Goal: Information Seeking & Learning: Learn about a topic

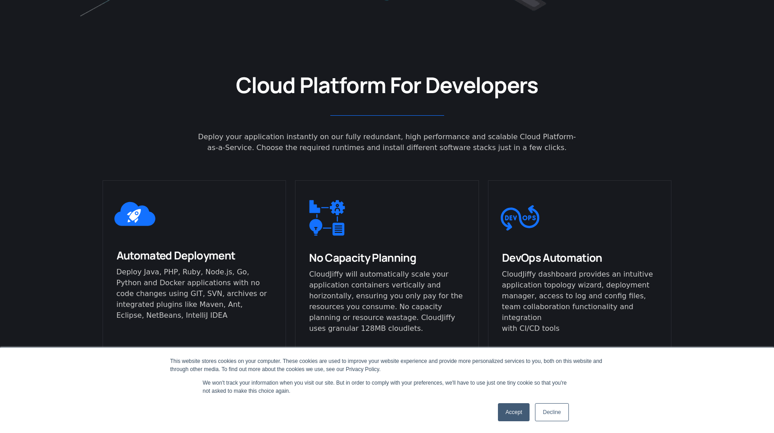
scroll to position [498, 0]
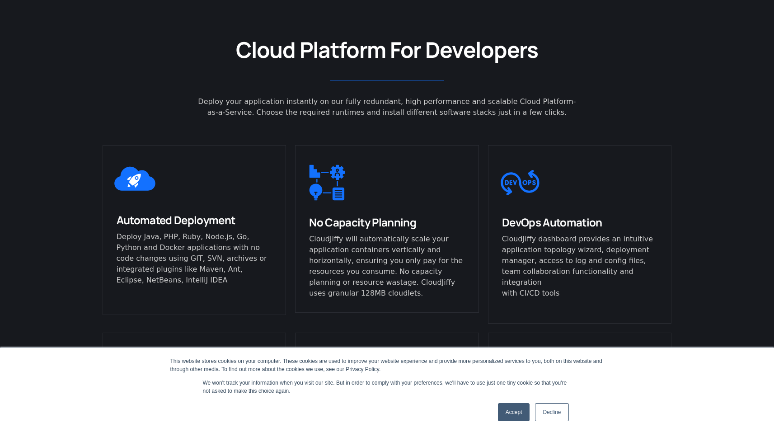
click at [543, 407] on link "Decline" at bounding box center [551, 412] width 33 height 18
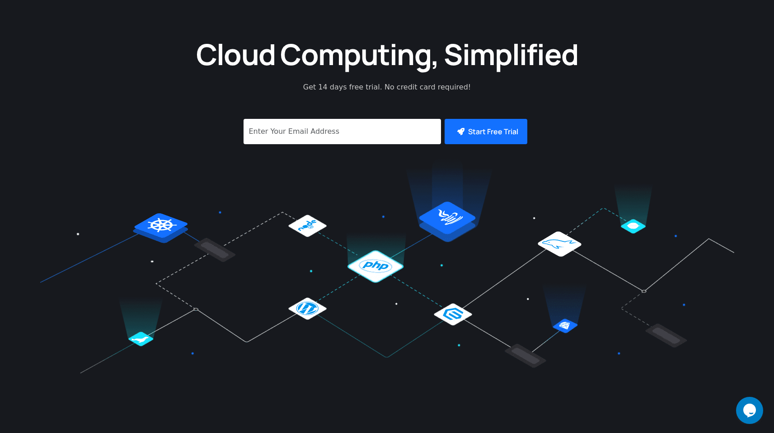
scroll to position [0, 0]
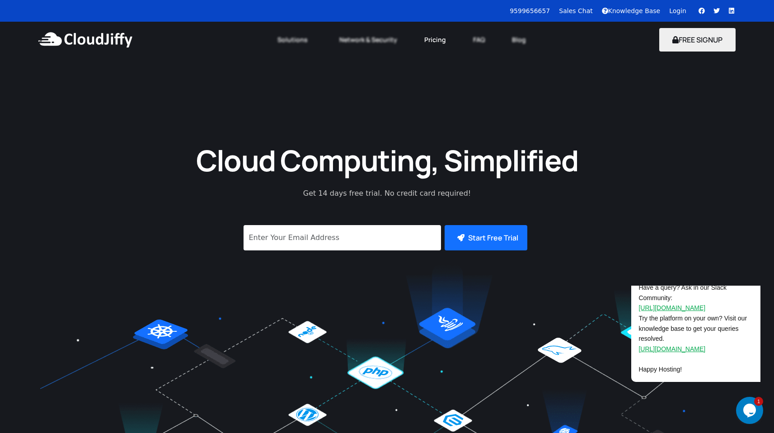
click at [437, 37] on link "Pricing" at bounding box center [435, 40] width 49 height 20
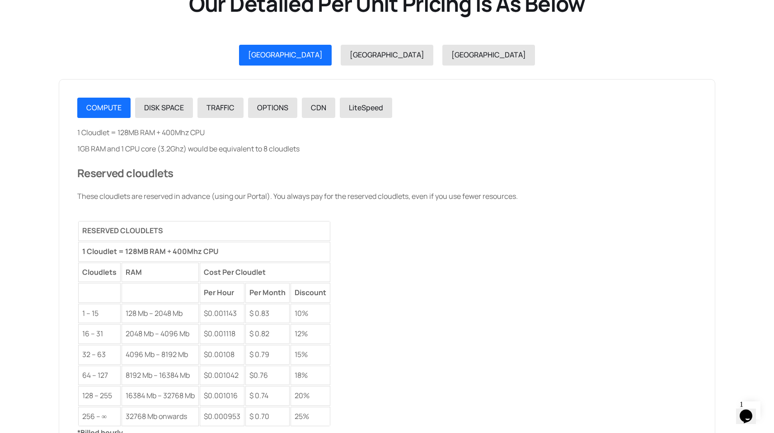
scroll to position [1014, 0]
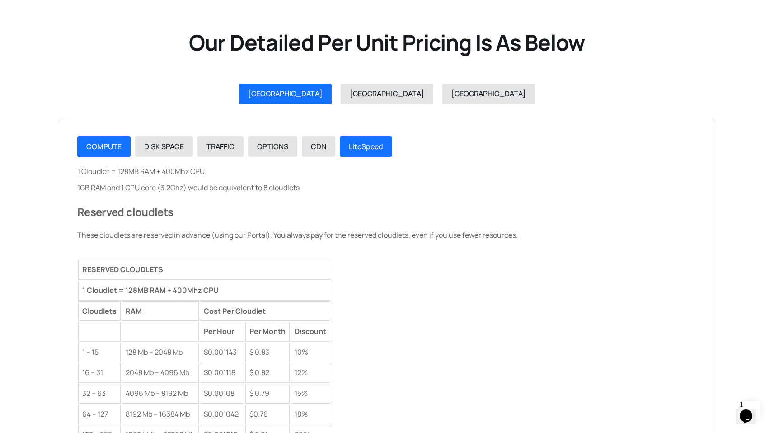
click at [374, 153] on link "LiteSpeed" at bounding box center [366, 146] width 52 height 21
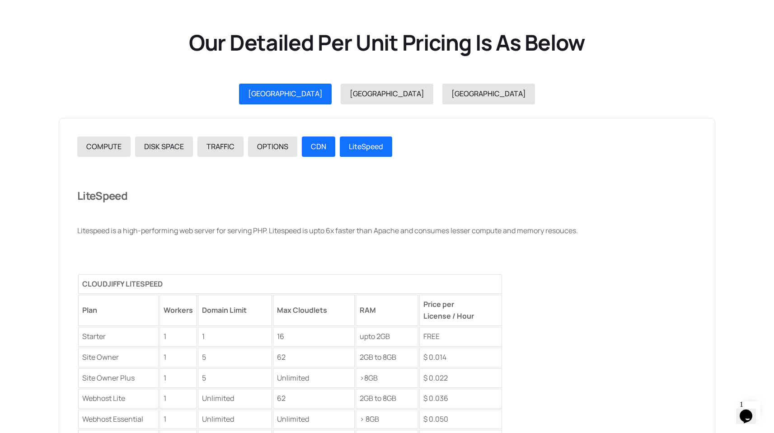
click at [324, 154] on link "CDN" at bounding box center [318, 146] width 33 height 21
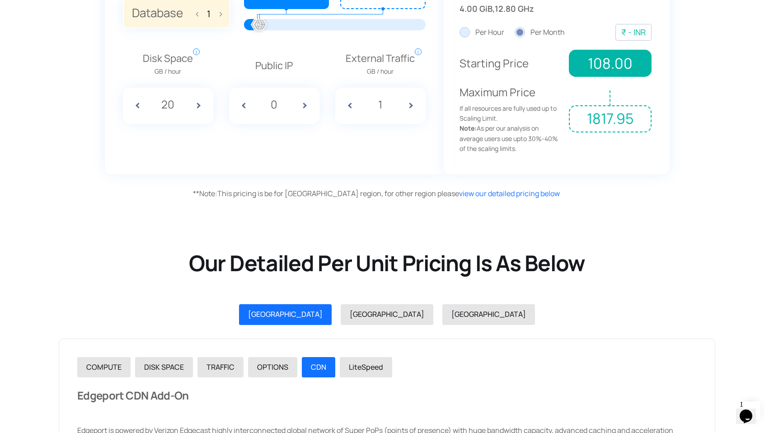
scroll to position [794, 0]
